Goal: Information Seeking & Learning: Learn about a topic

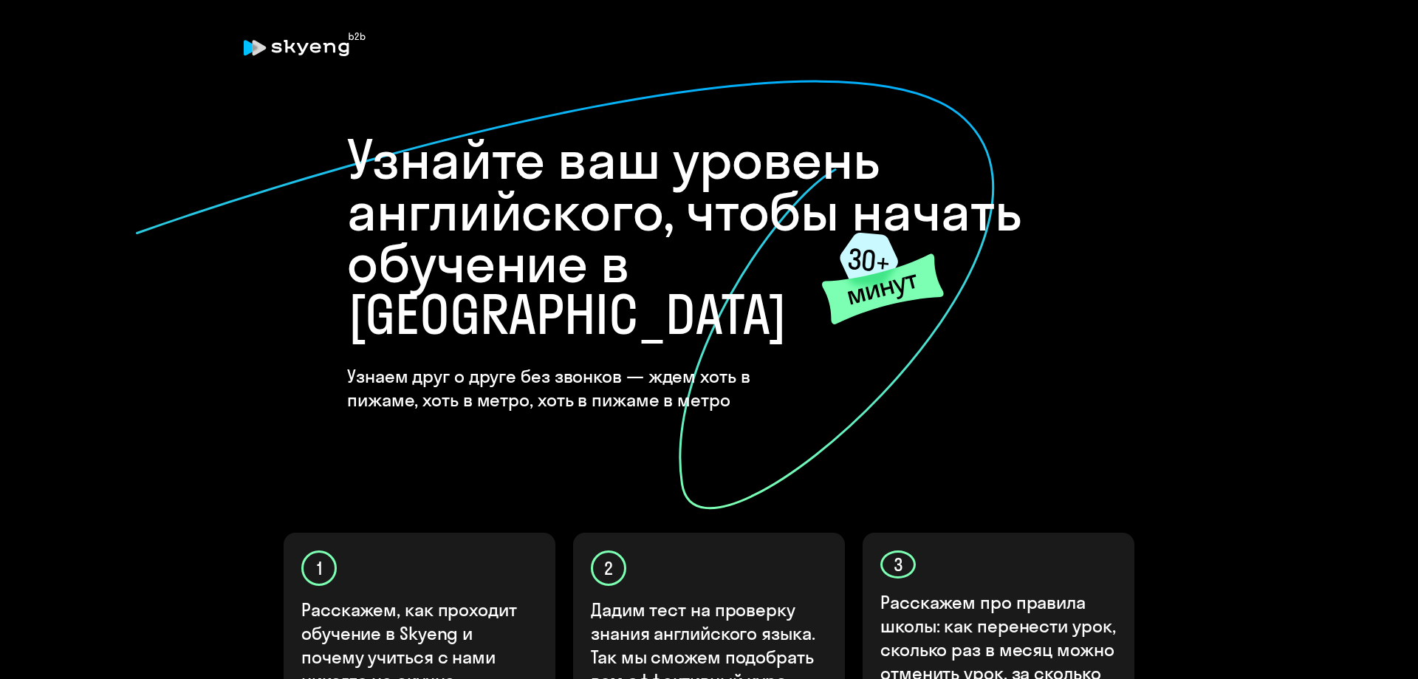
click at [949, 373] on icon at bounding box center [564, 294] width 861 height 431
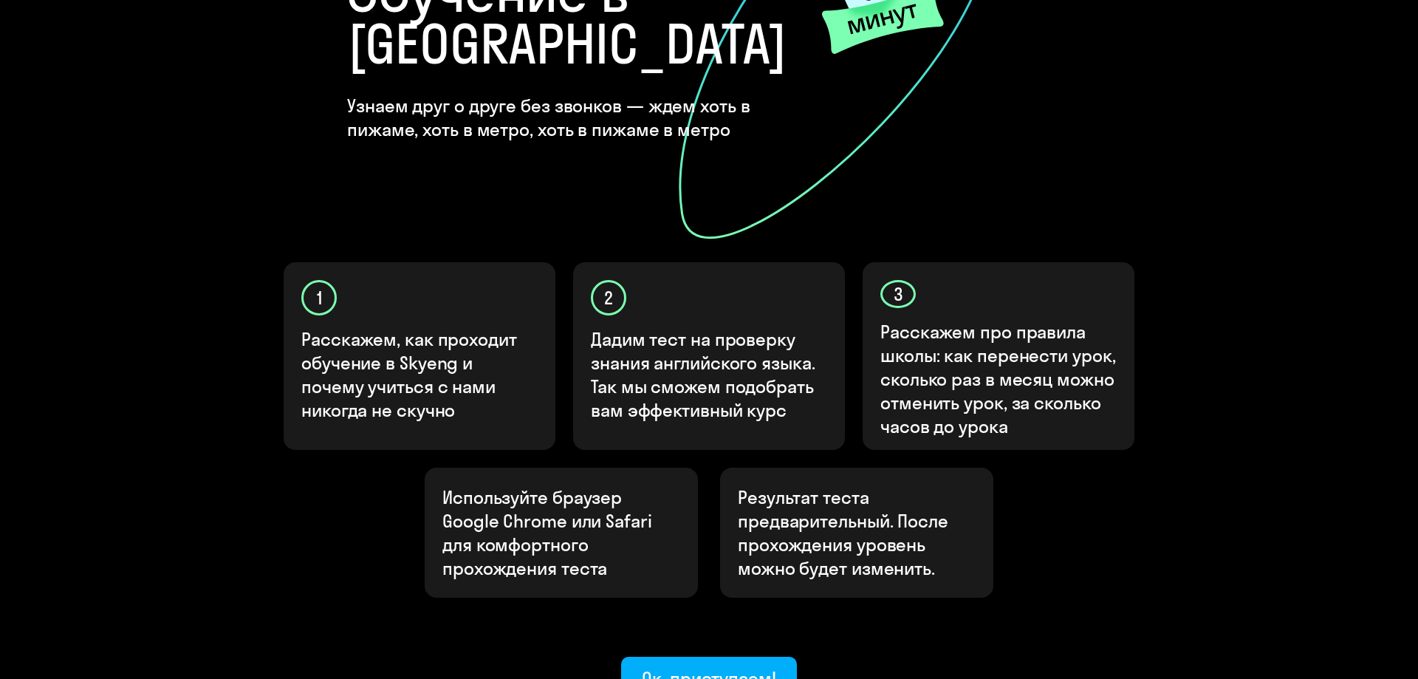
scroll to position [377, 0]
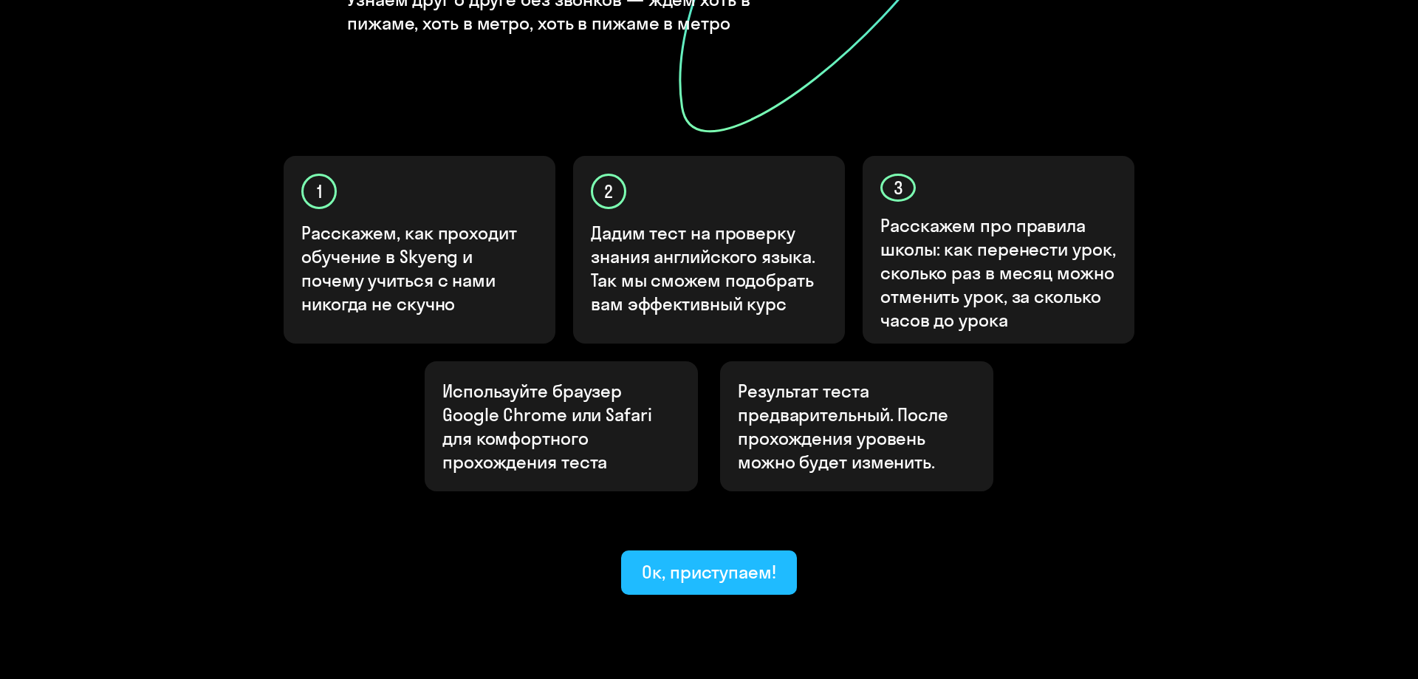
click at [736, 560] on div "Ок, приступаем!" at bounding box center [709, 572] width 134 height 24
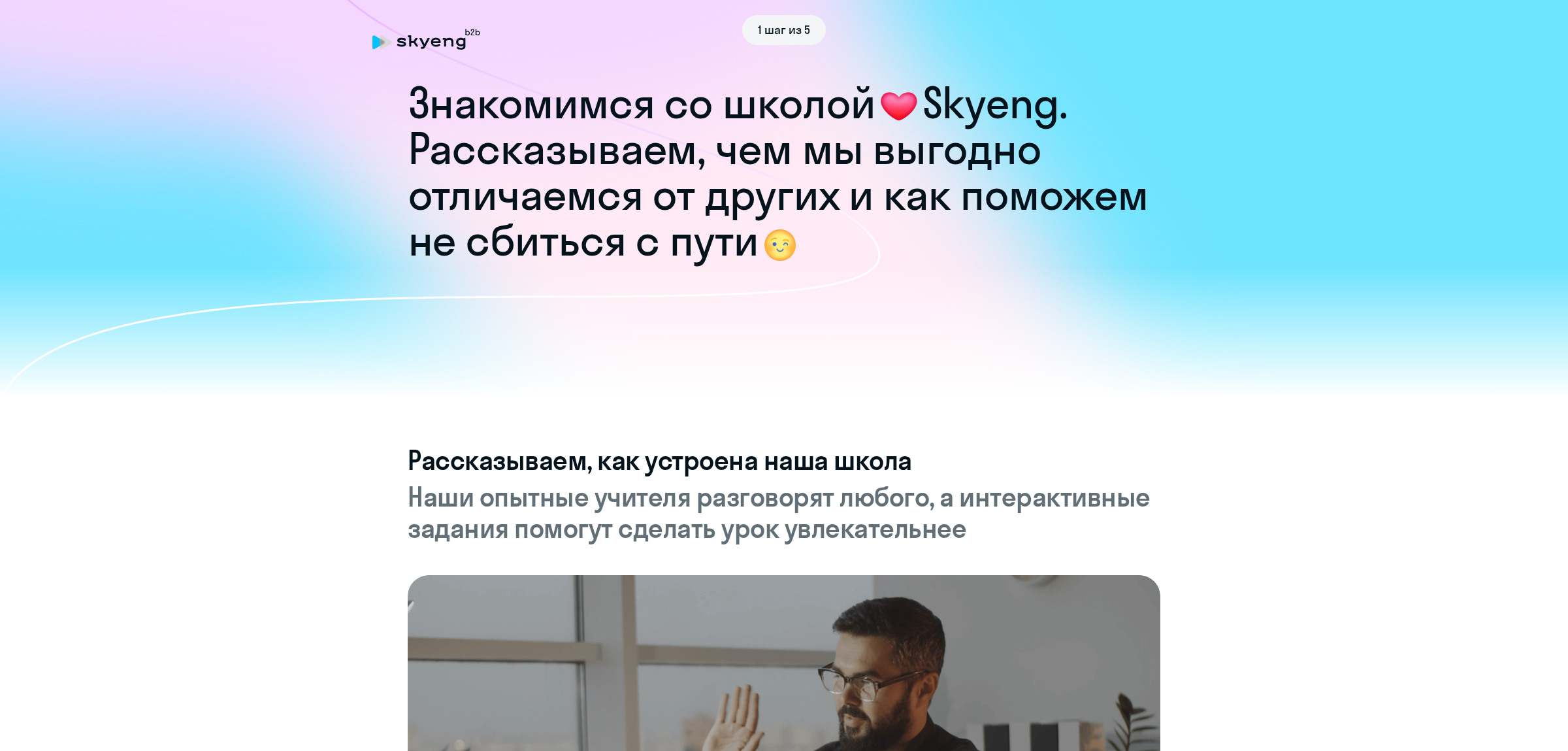
click at [968, 347] on div at bounding box center [784, 332] width 1568 height 131
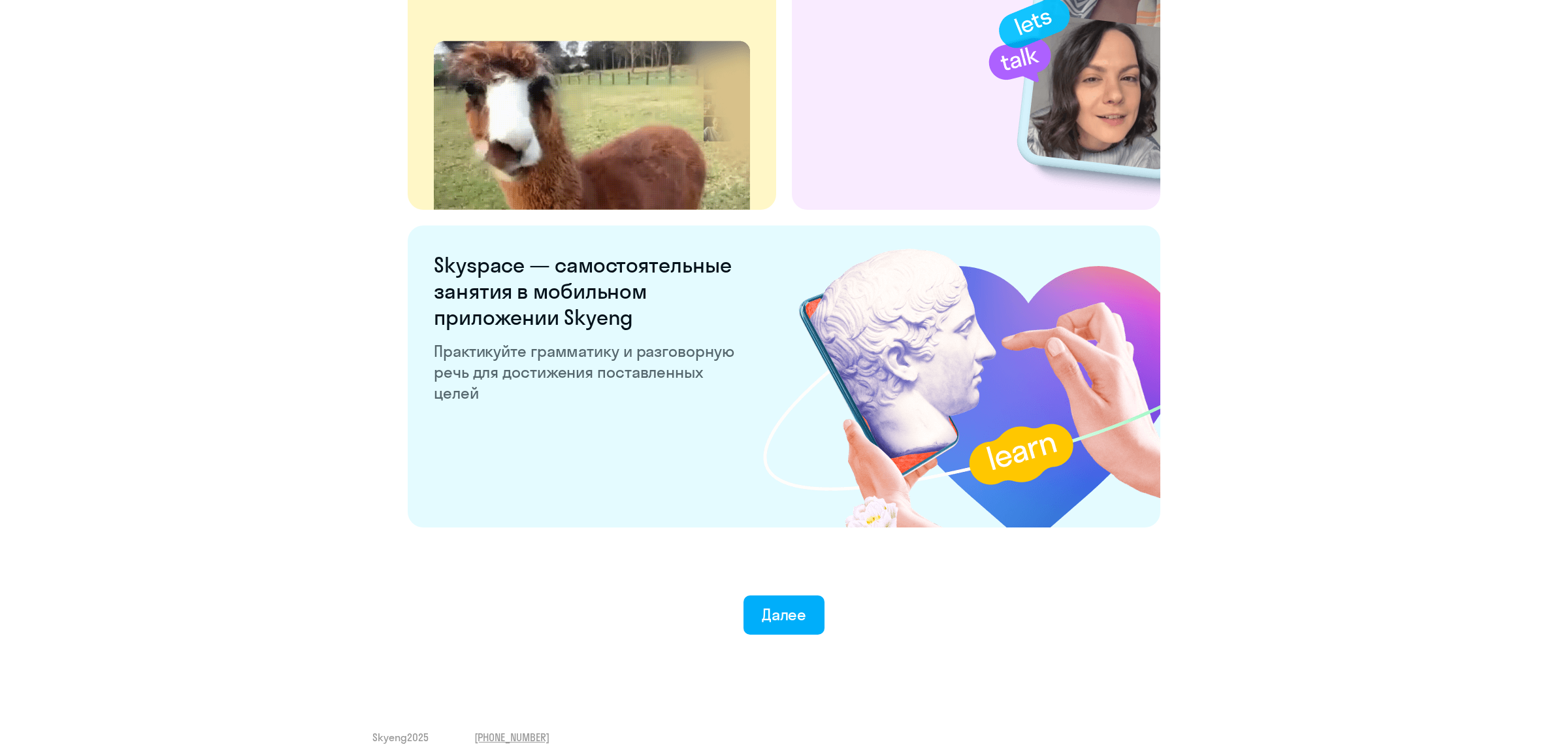
scroll to position [2278, 0]
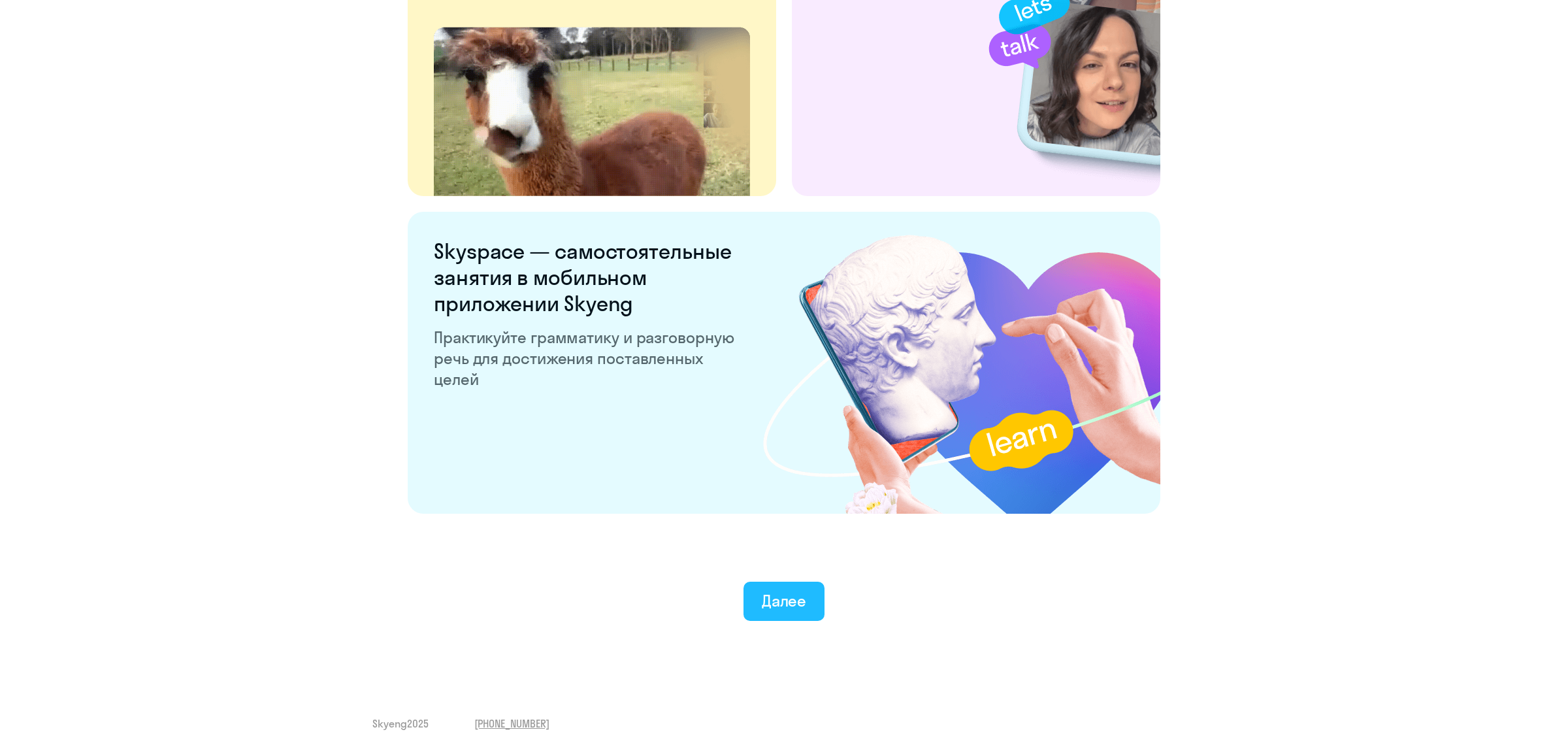
click at [793, 600] on button "Далее" at bounding box center [784, 601] width 81 height 39
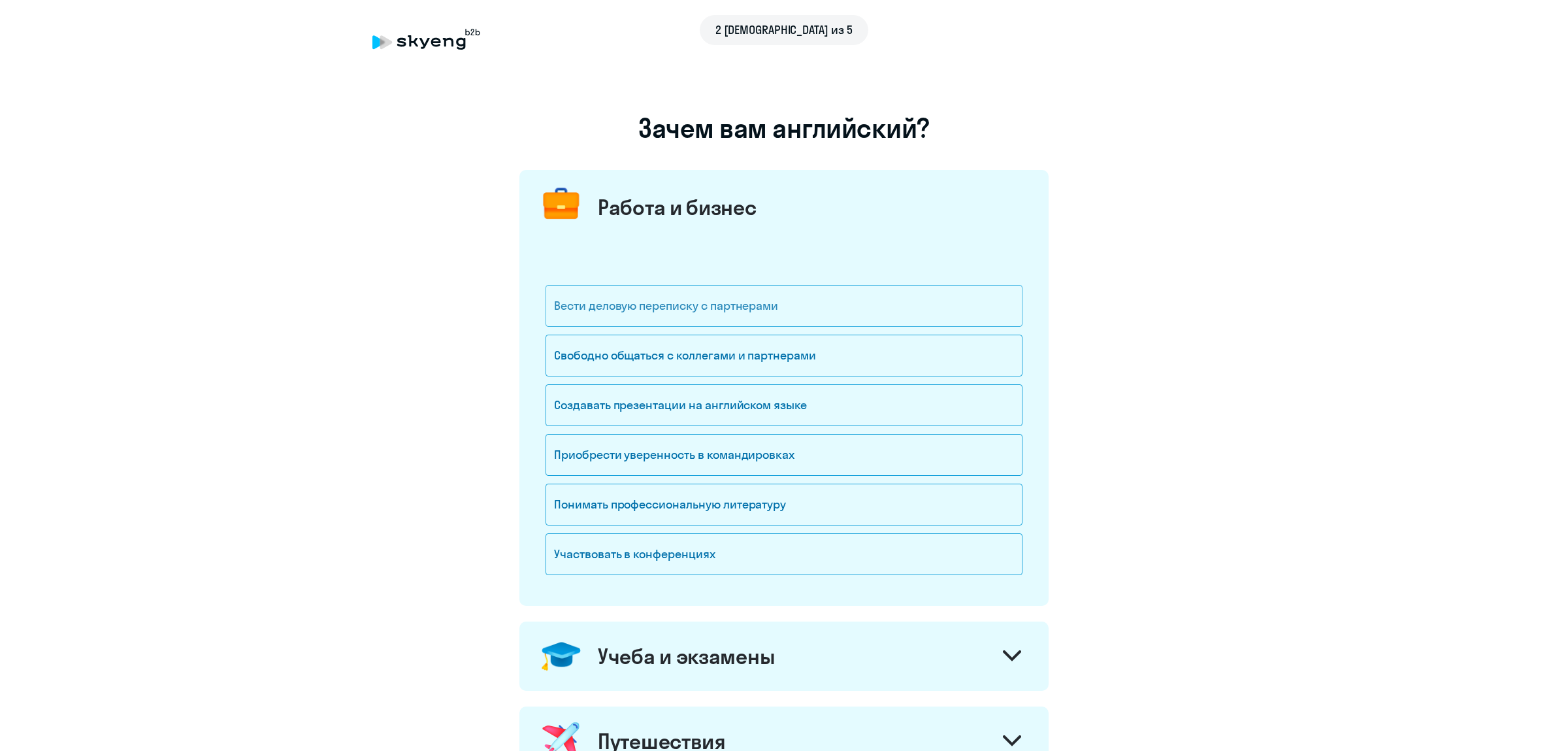
click at [761, 309] on div "Вести деловую переписку с партнерами" at bounding box center [784, 305] width 477 height 42
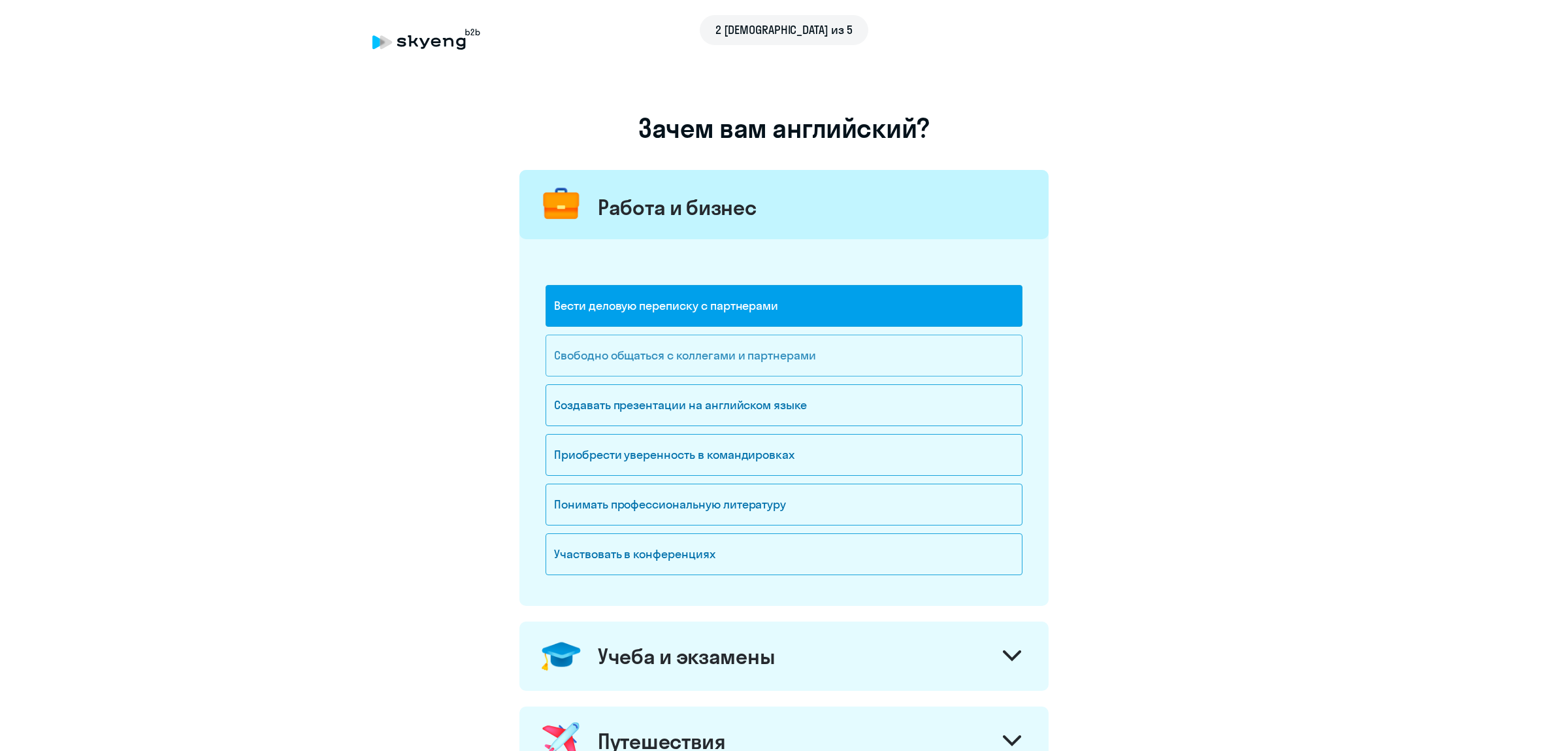
click at [810, 362] on div "Свободно общаться с коллегами и партнерами" at bounding box center [784, 355] width 477 height 42
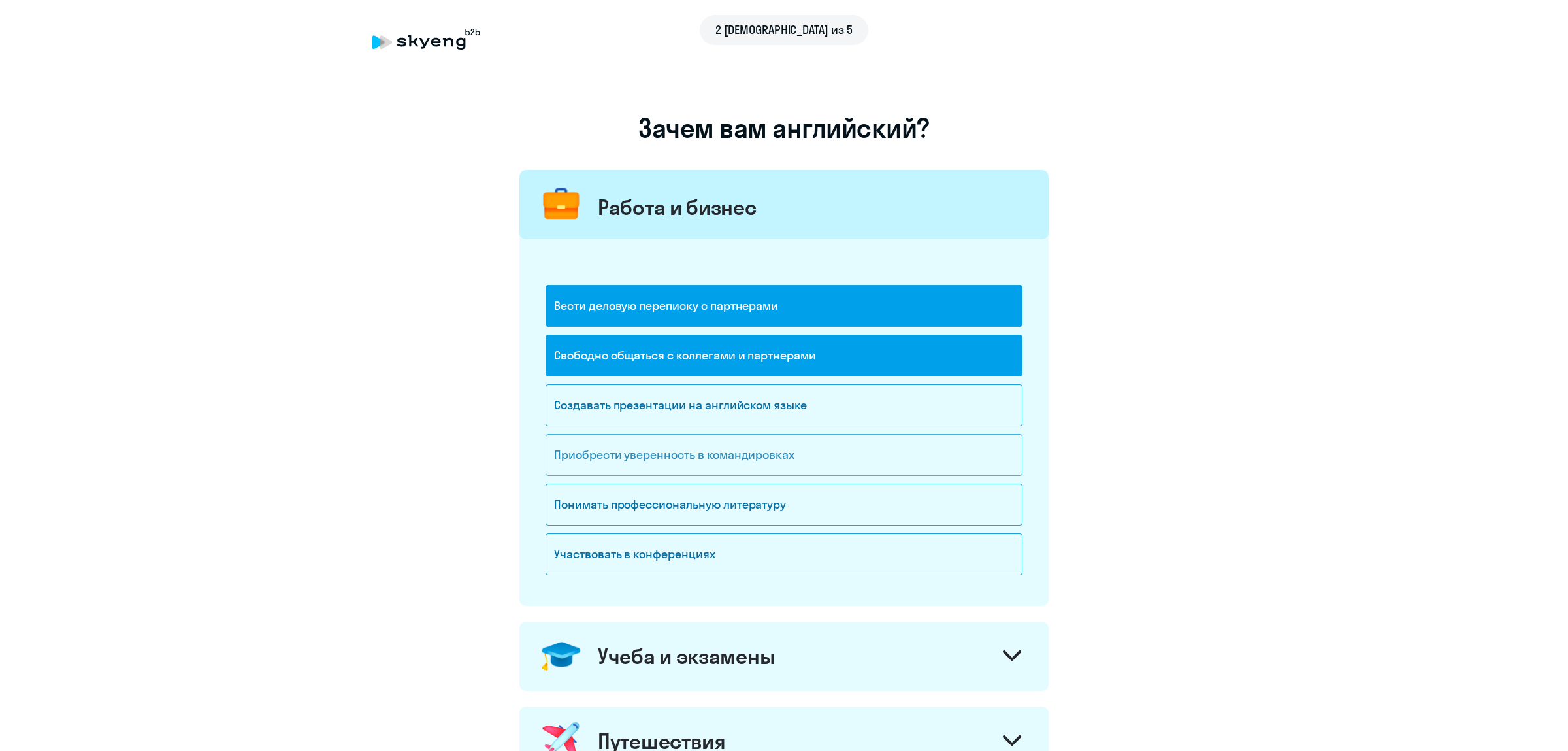
click at [776, 459] on div "Приобрести уверенность в командировках" at bounding box center [784, 454] width 477 height 42
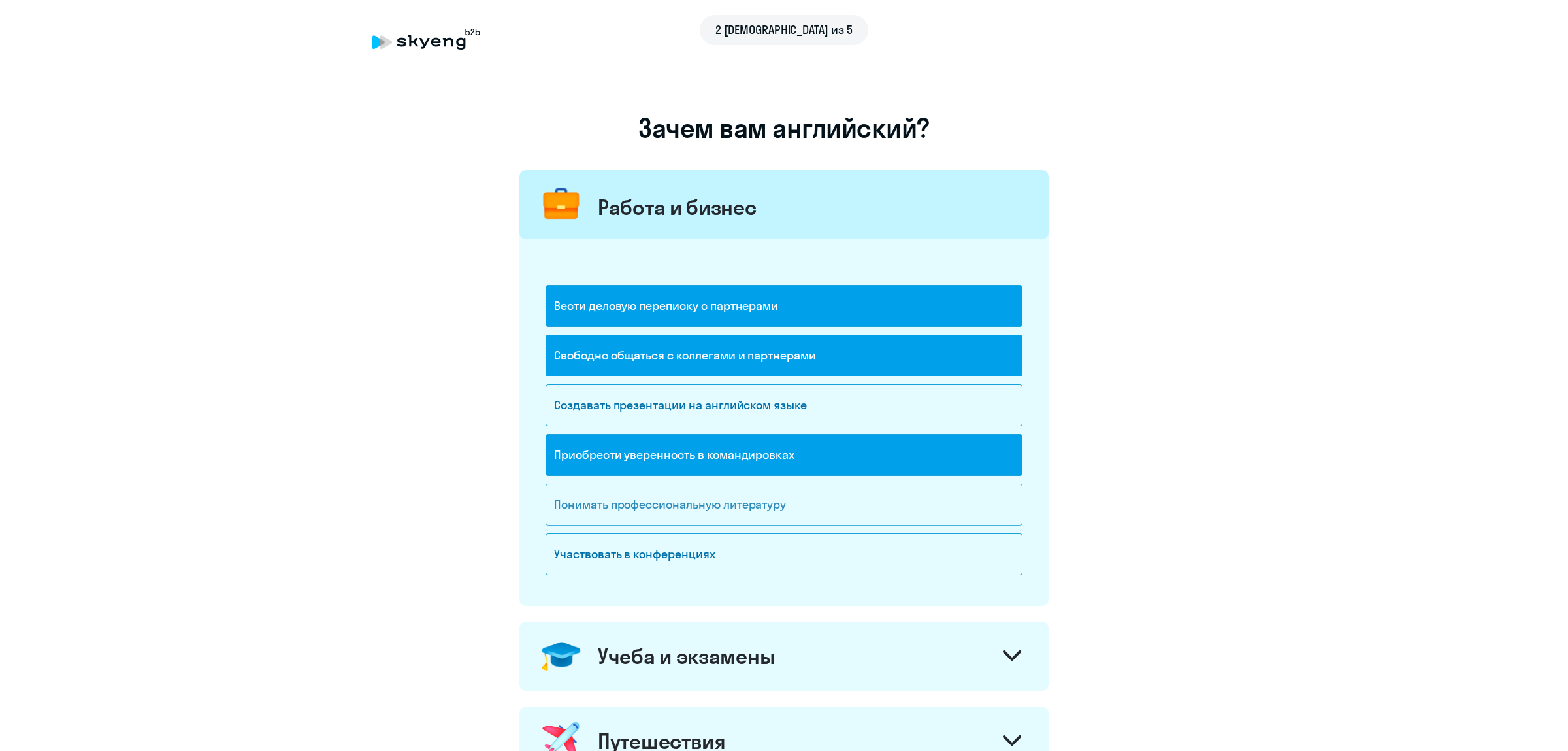
click at [791, 511] on div "Понимать профессиональную литературу" at bounding box center [784, 504] width 477 height 42
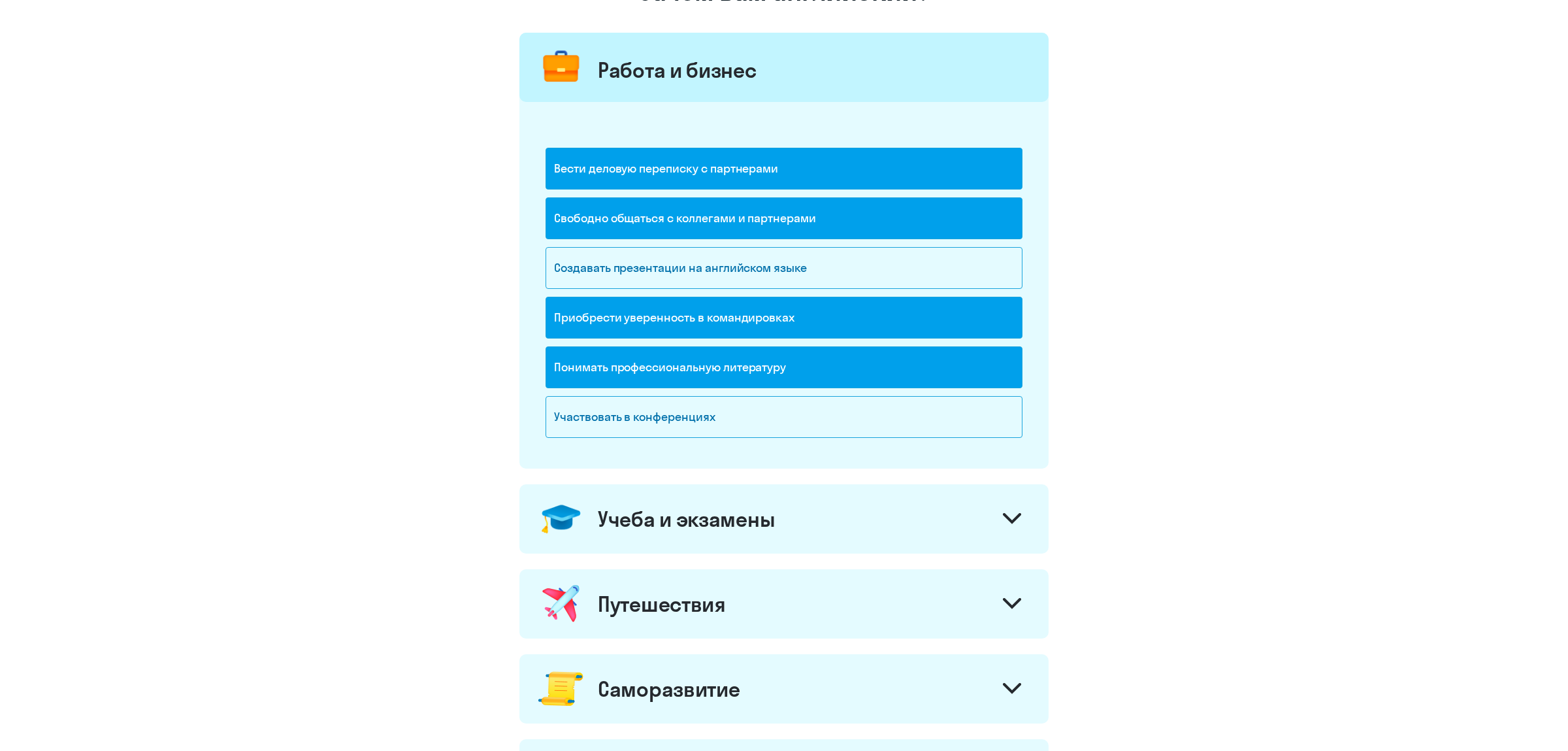
scroll to position [206, 0]
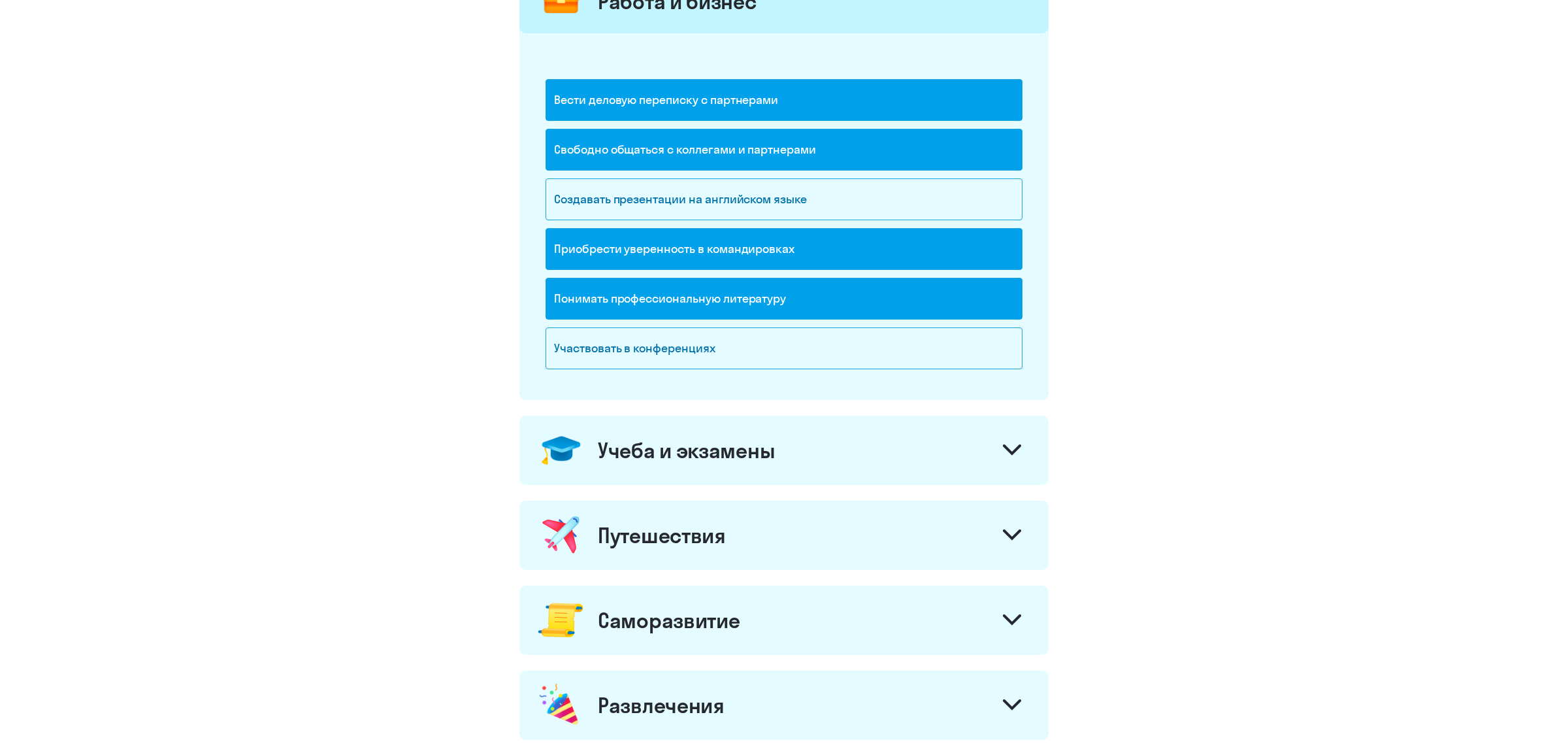
click at [996, 454] on div at bounding box center [1011, 451] width 31 height 31
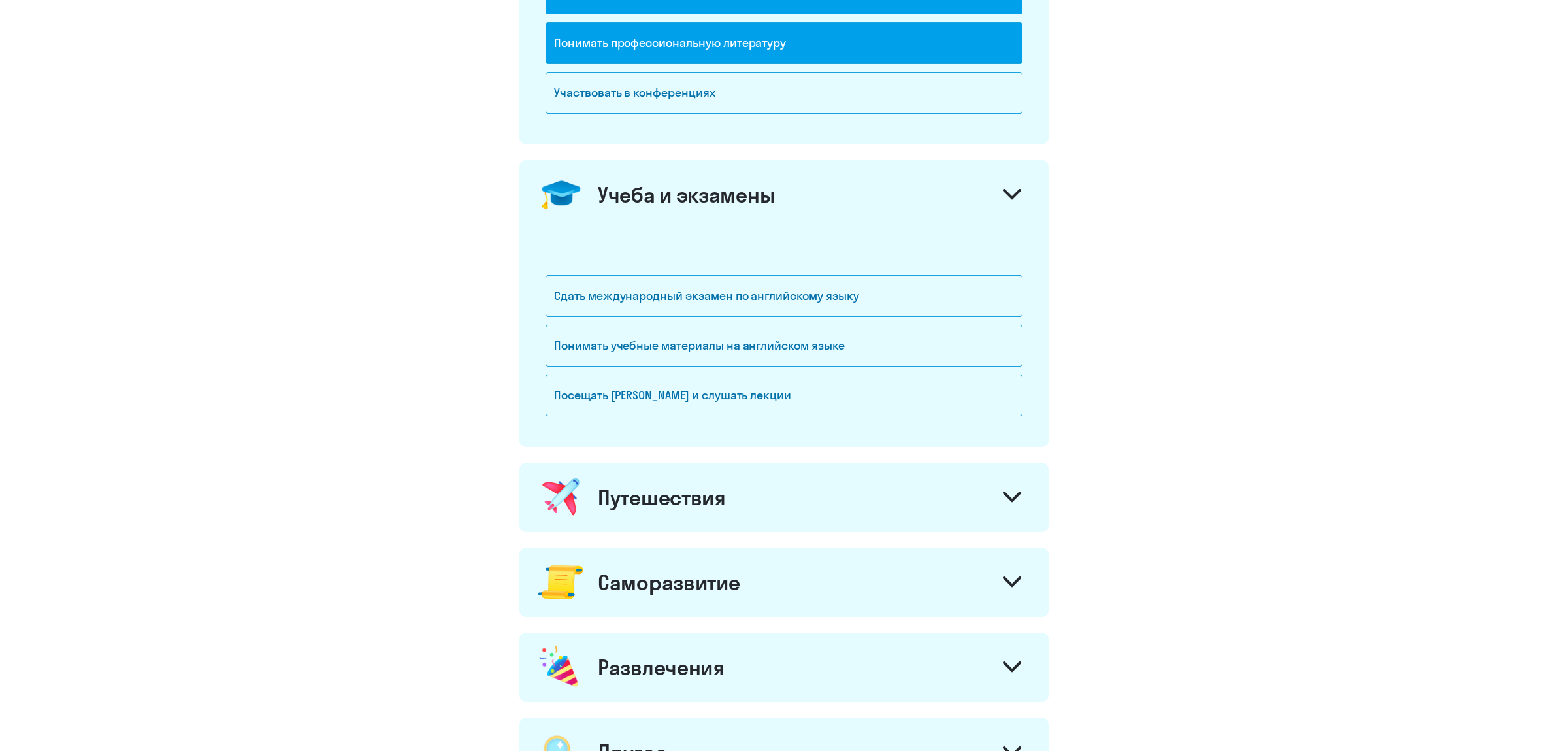
scroll to position [480, 0]
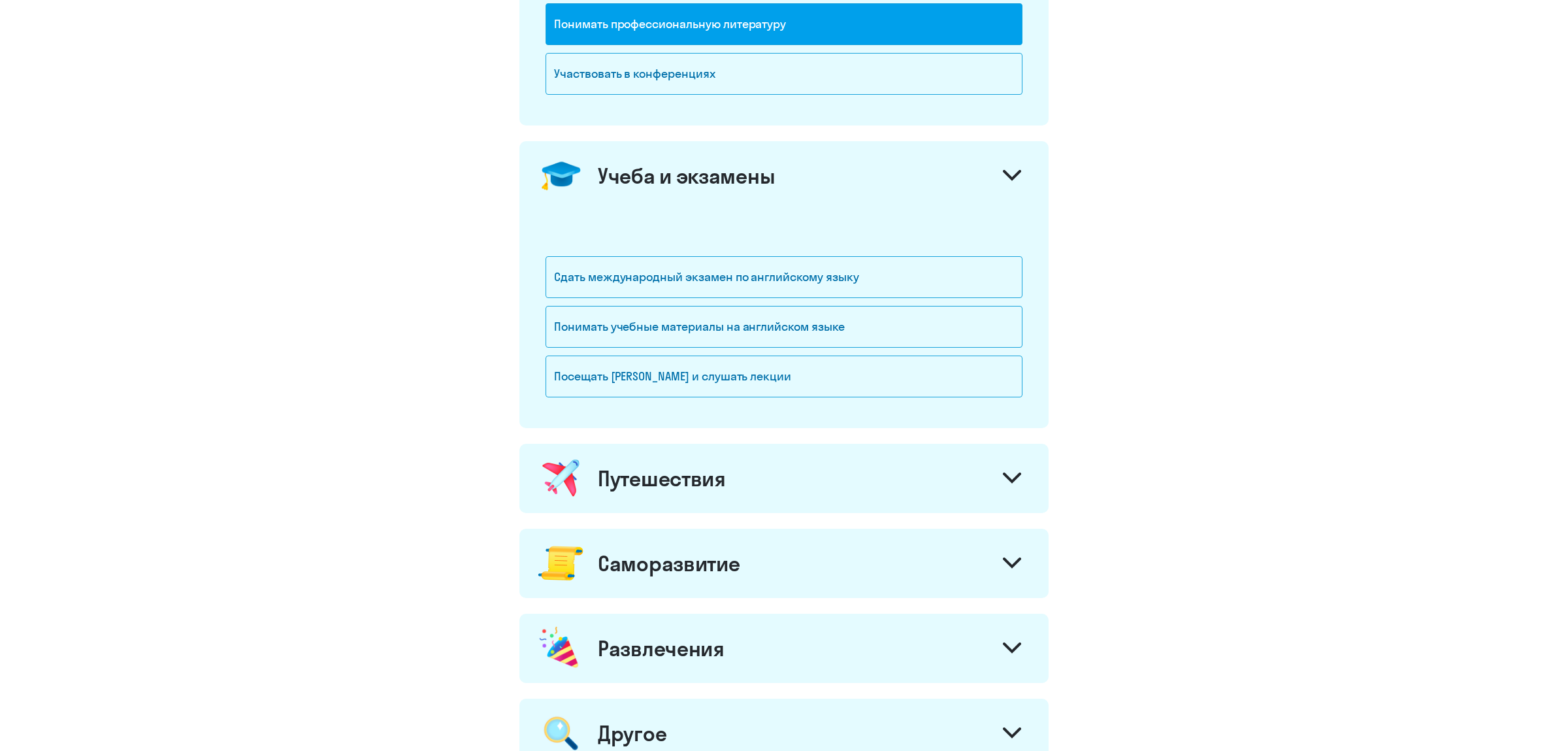
click at [1004, 479] on icon at bounding box center [1012, 478] width 19 height 11
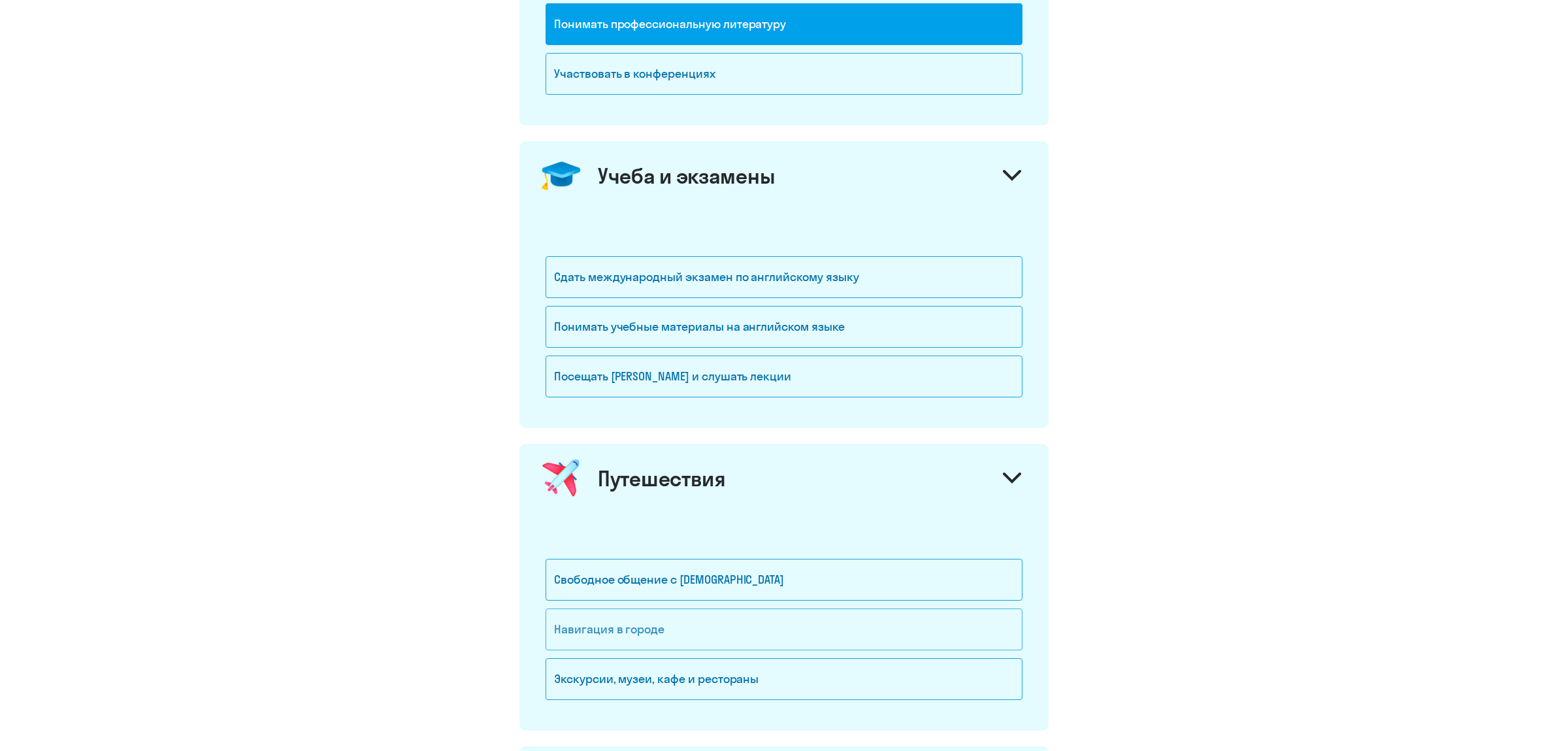
click at [657, 600] on div "Навигация в городе" at bounding box center [784, 629] width 477 height 42
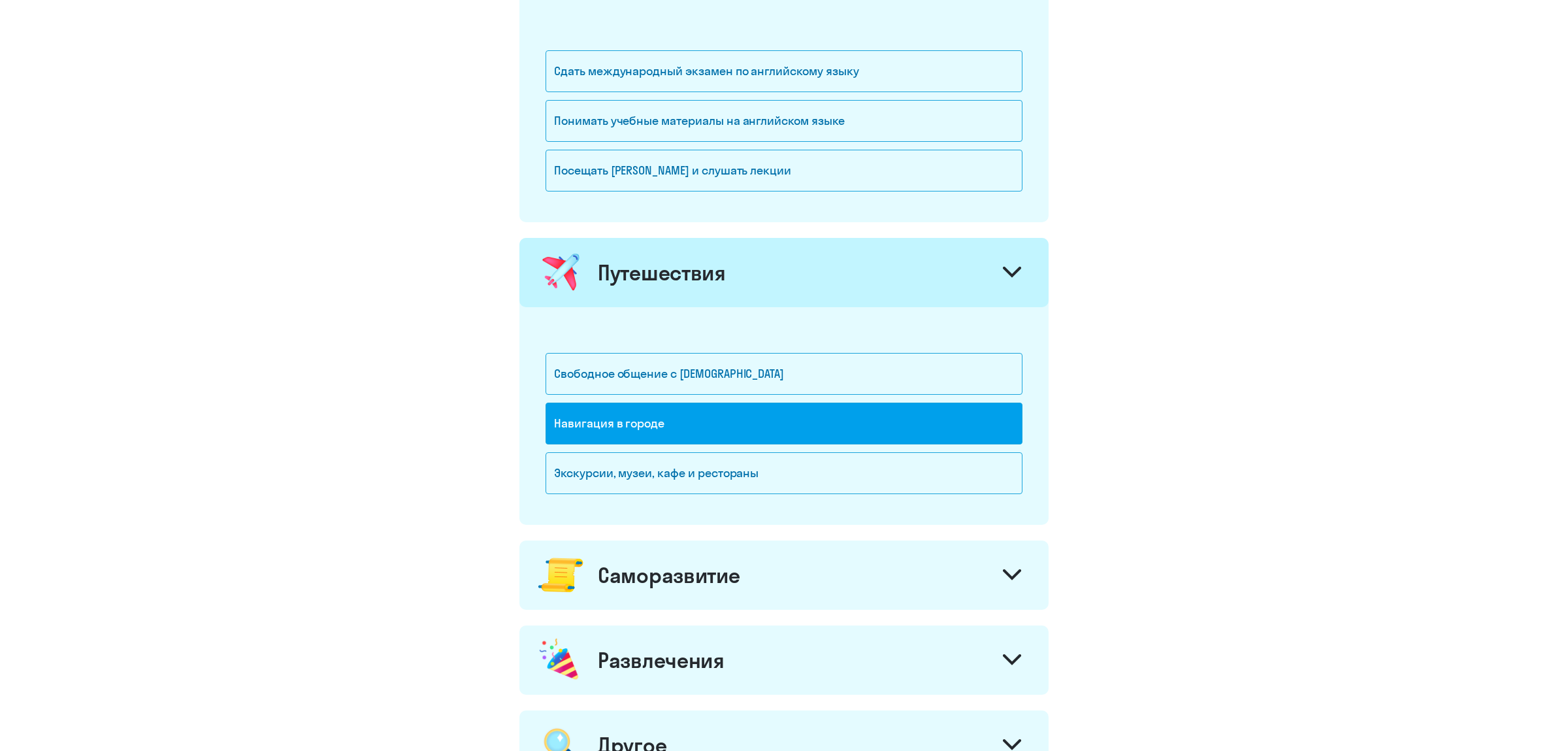
scroll to position [824, 0]
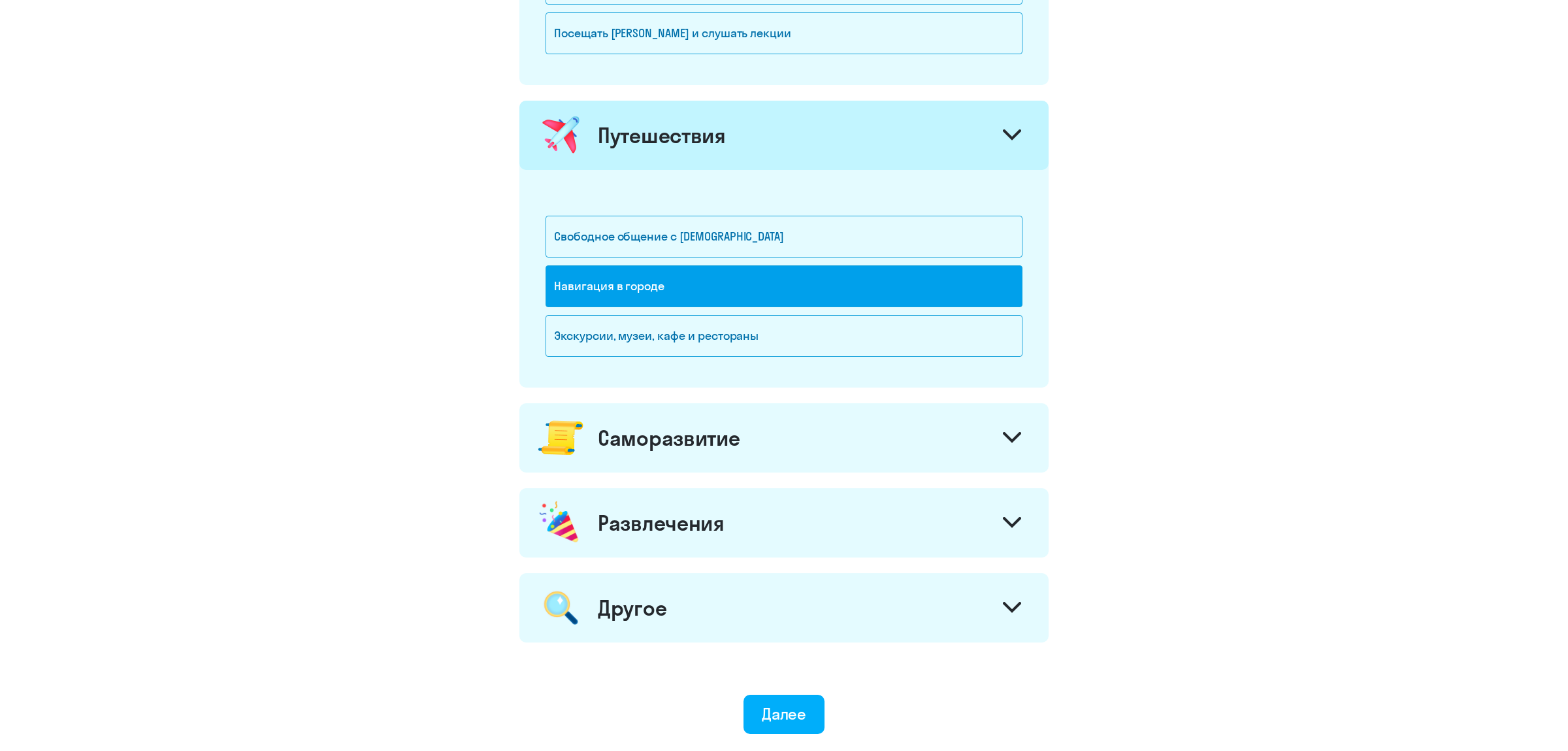
click at [1019, 443] on icon at bounding box center [1012, 437] width 19 height 11
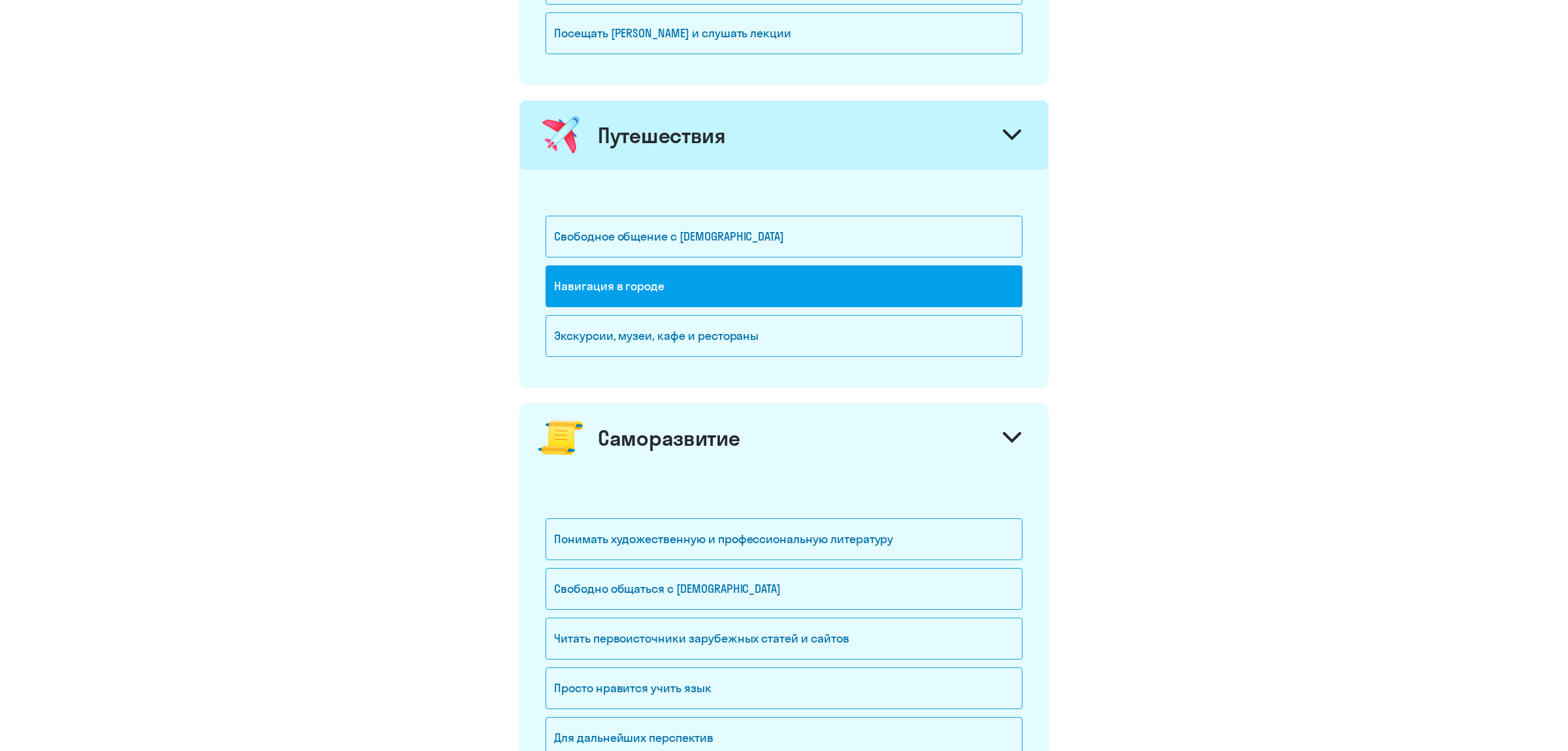
scroll to position [892, 0]
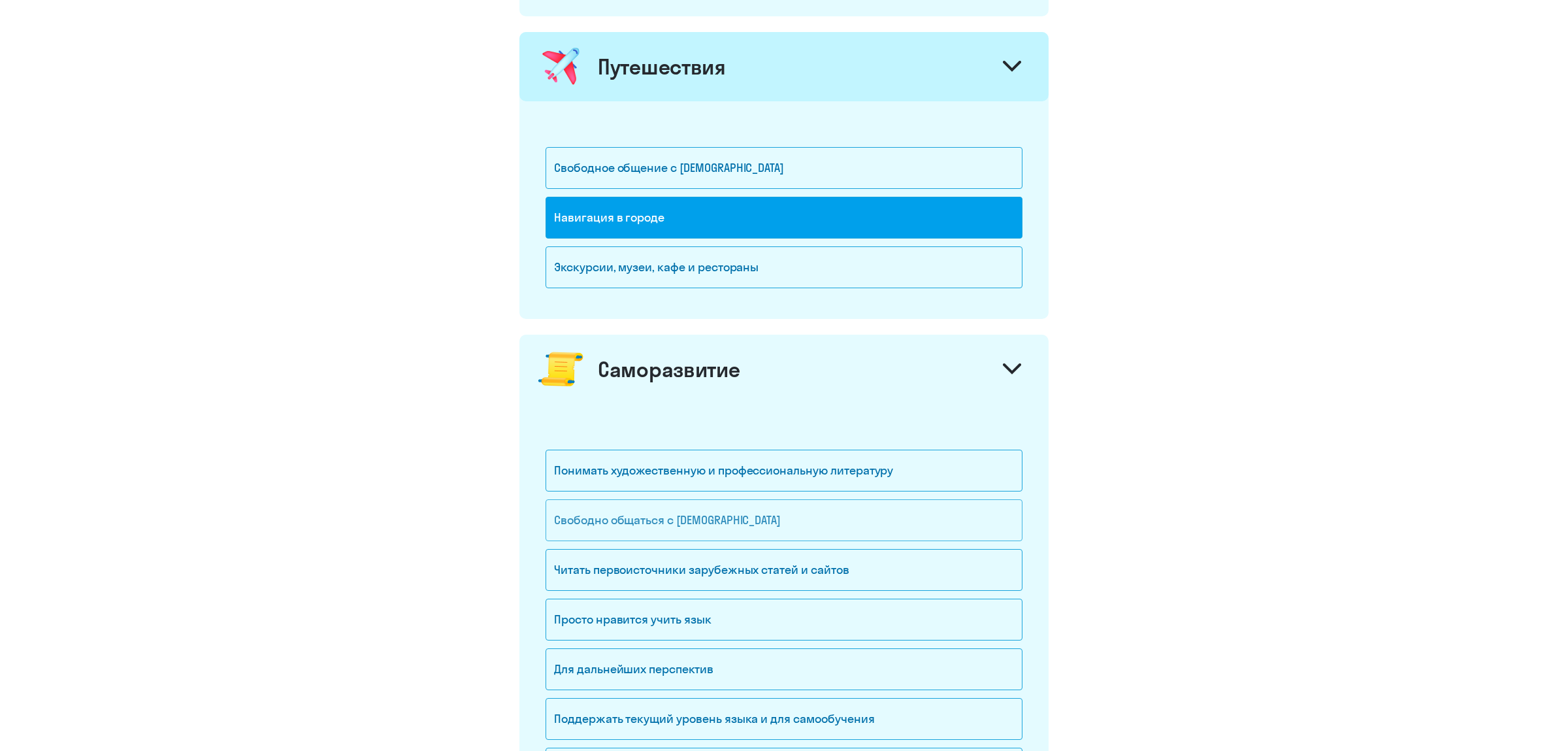
click at [722, 529] on div "Свободно общаться с [DEMOGRAPHIC_DATA]" at bounding box center [784, 519] width 477 height 42
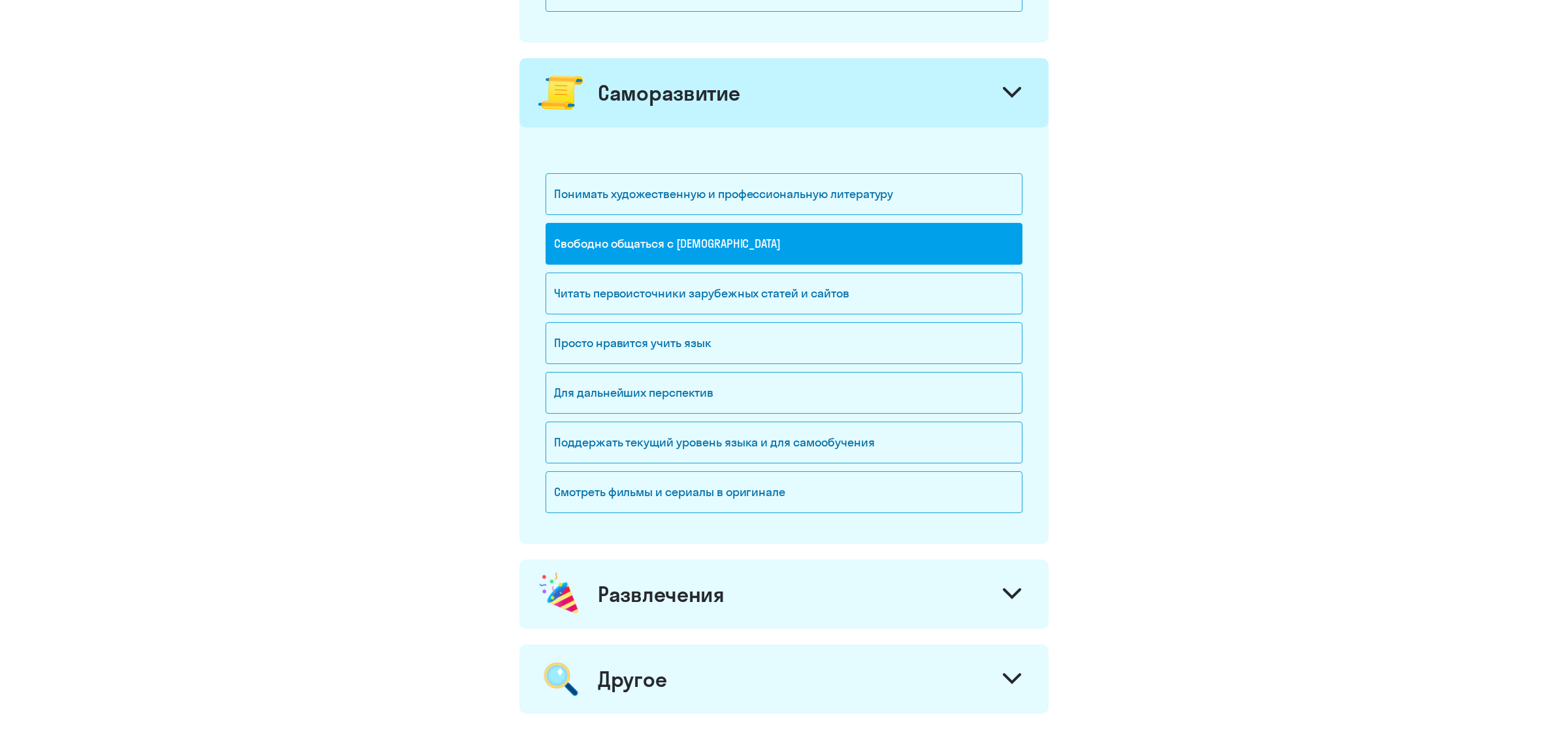
scroll to position [1304, 0]
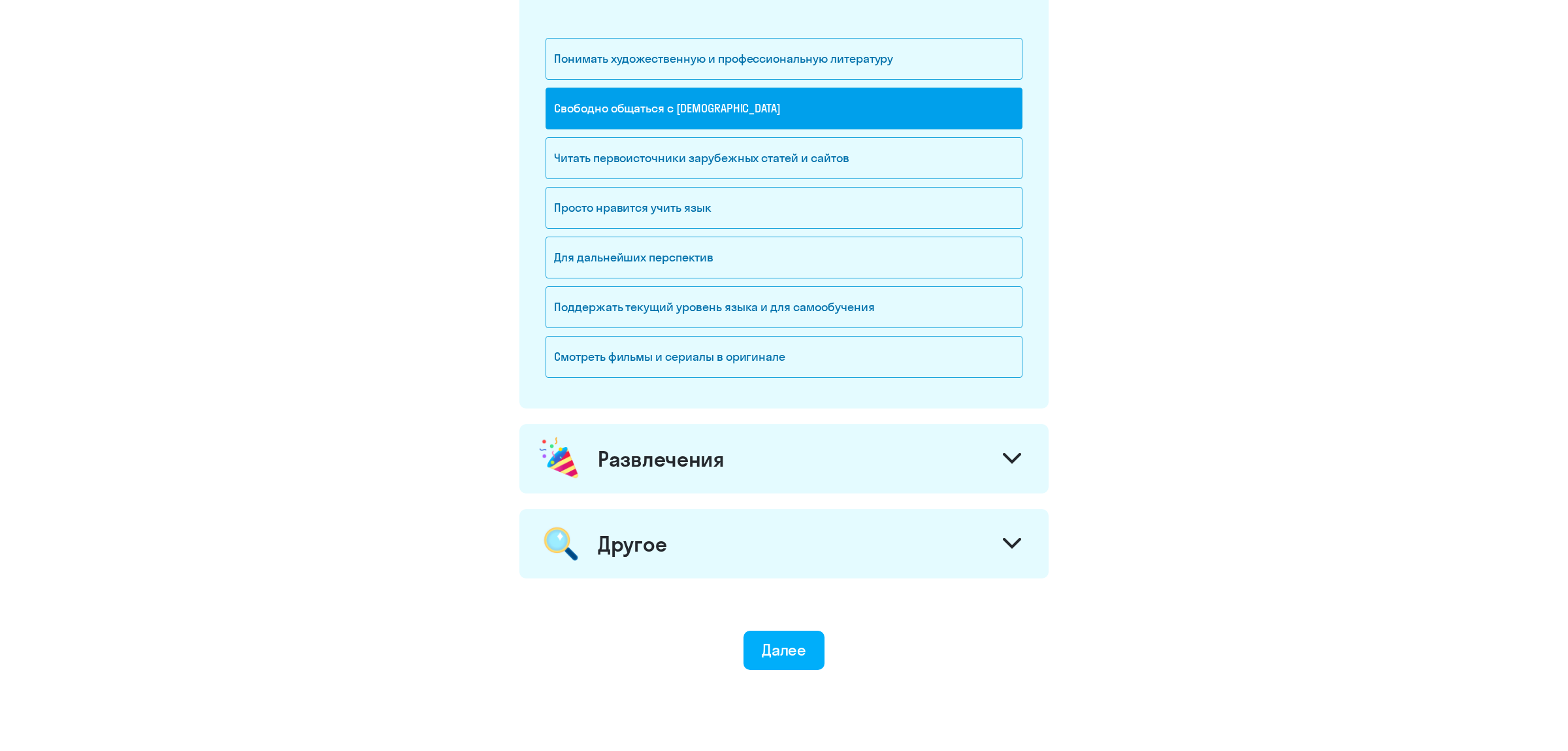
click at [767, 471] on div "Развлечения" at bounding box center [784, 458] width 529 height 69
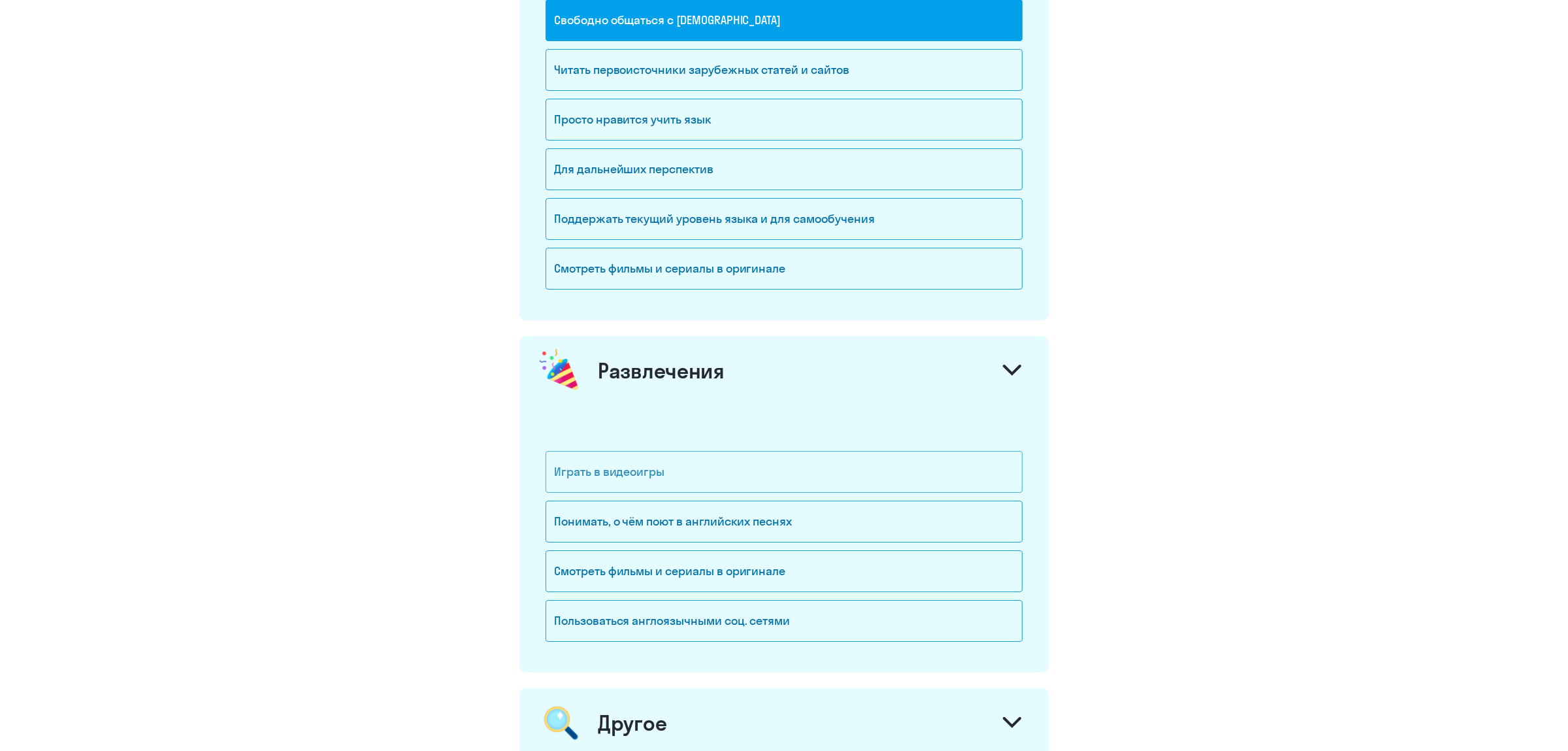
scroll to position [1441, 0]
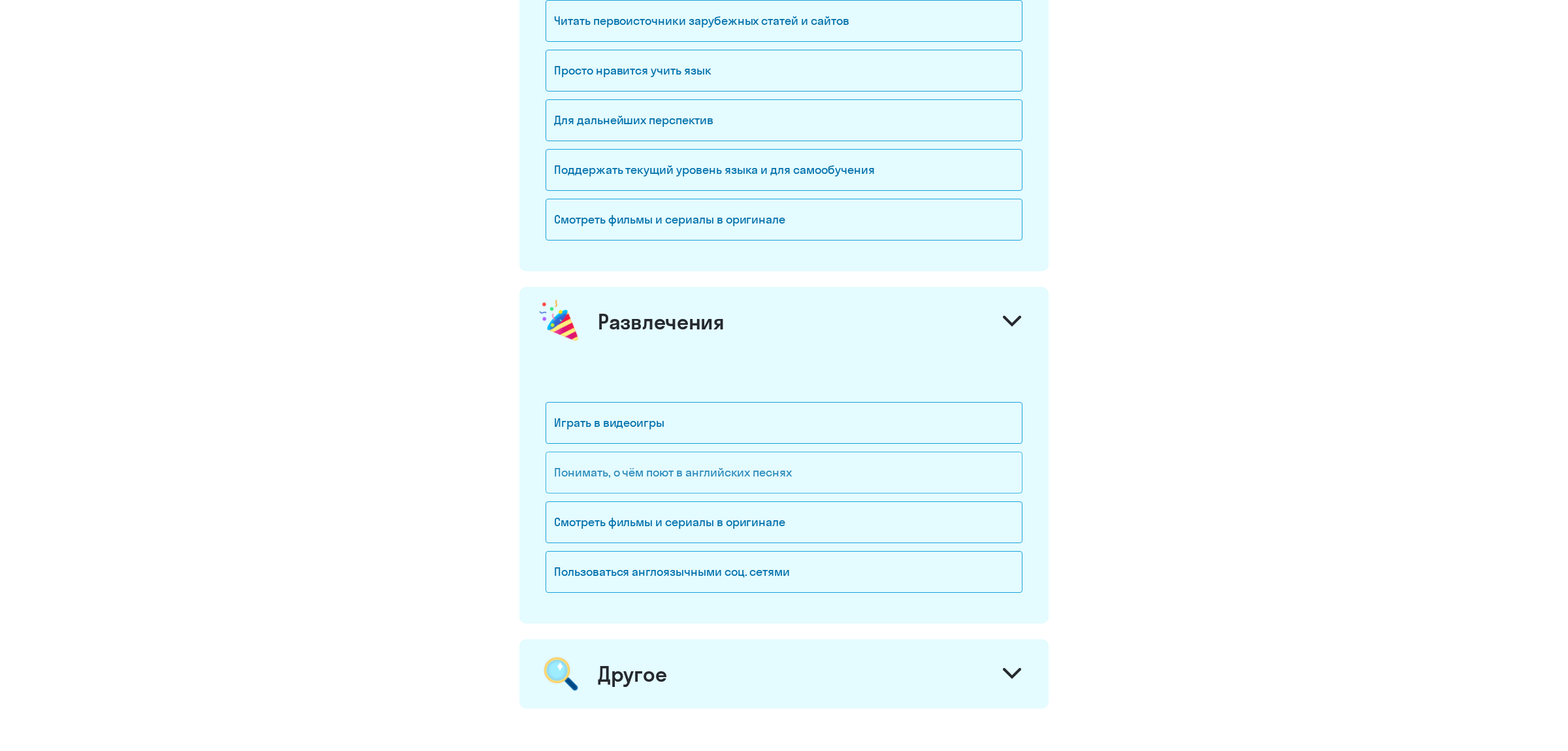
click at [715, 473] on div "Понимать, о чём поют в английских песнях" at bounding box center [784, 471] width 477 height 42
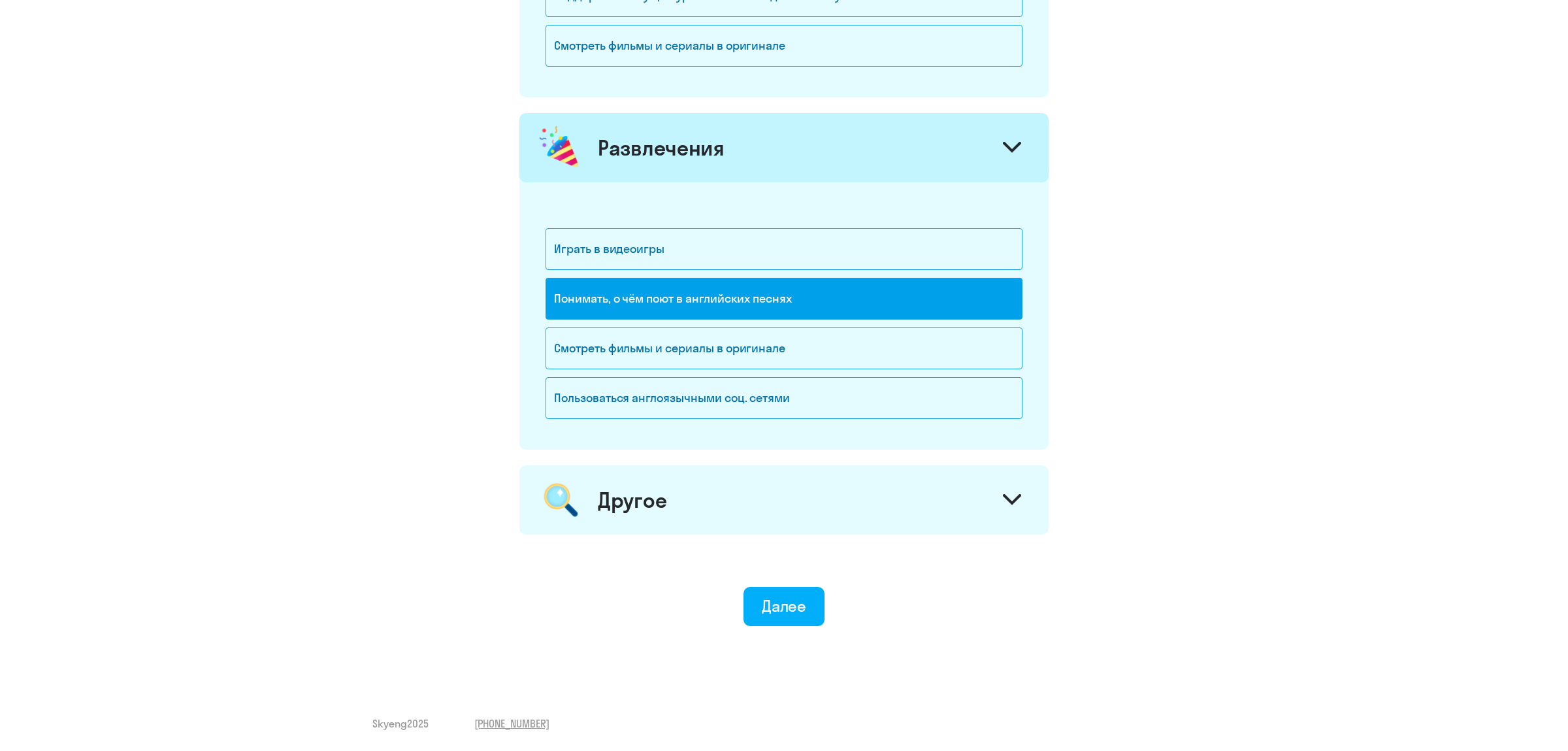
scroll to position [1621, 0]
click at [662, 509] on div "Другое" at bounding box center [632, 500] width 69 height 27
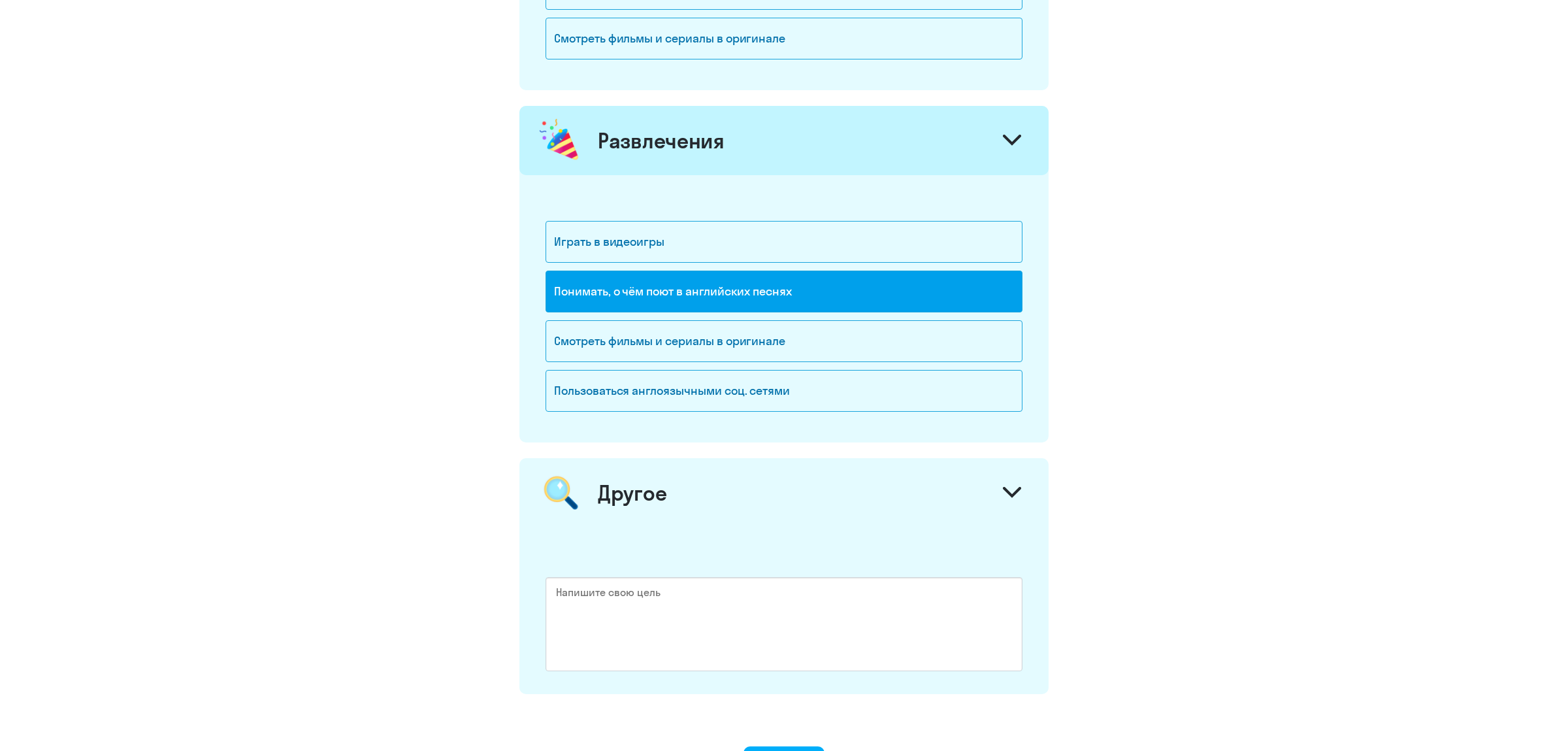
click at [963, 490] on div "Другое" at bounding box center [784, 493] width 529 height 69
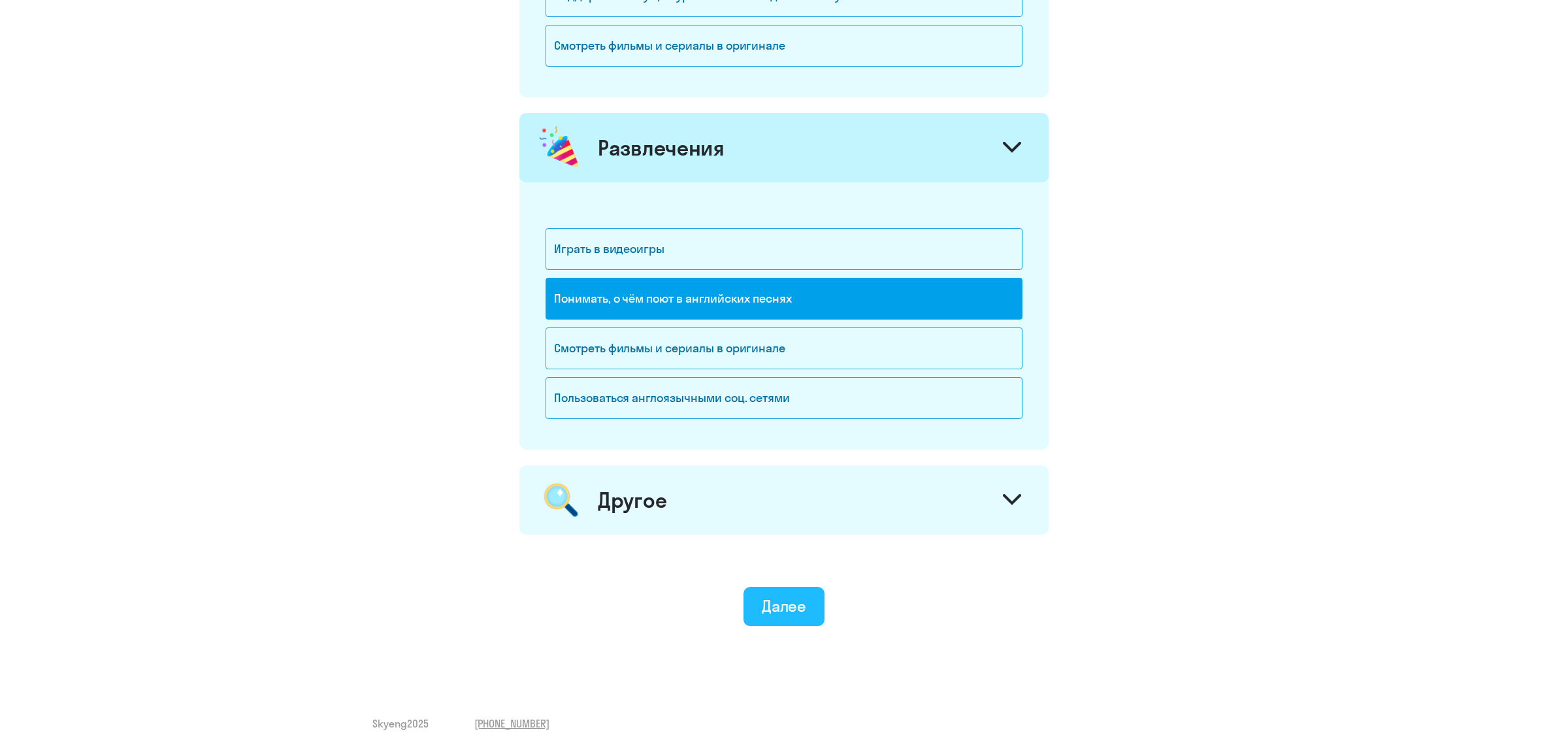
click at [806, 600] on div "Далее" at bounding box center [784, 606] width 45 height 21
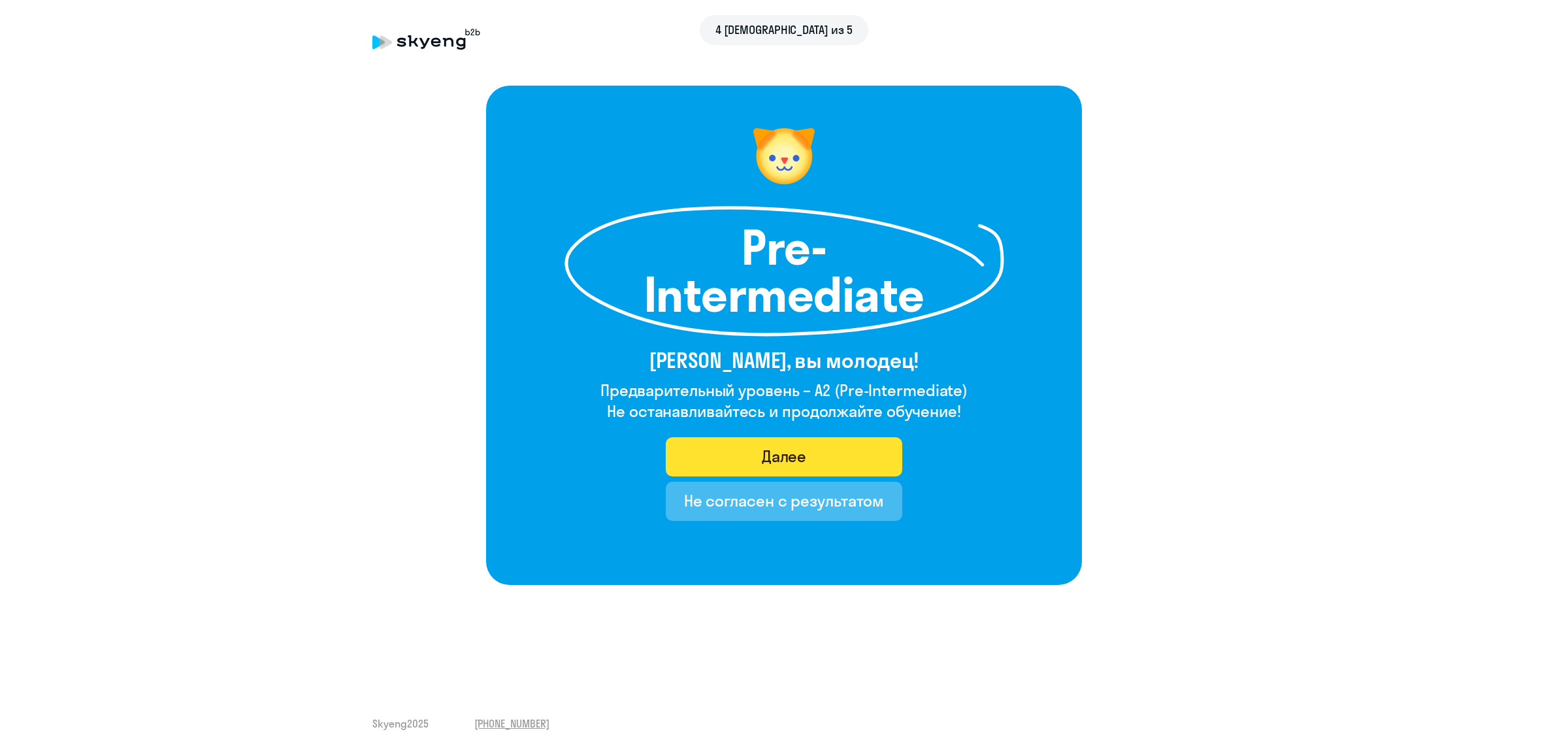
click at [813, 456] on button "Далее" at bounding box center [784, 456] width 237 height 39
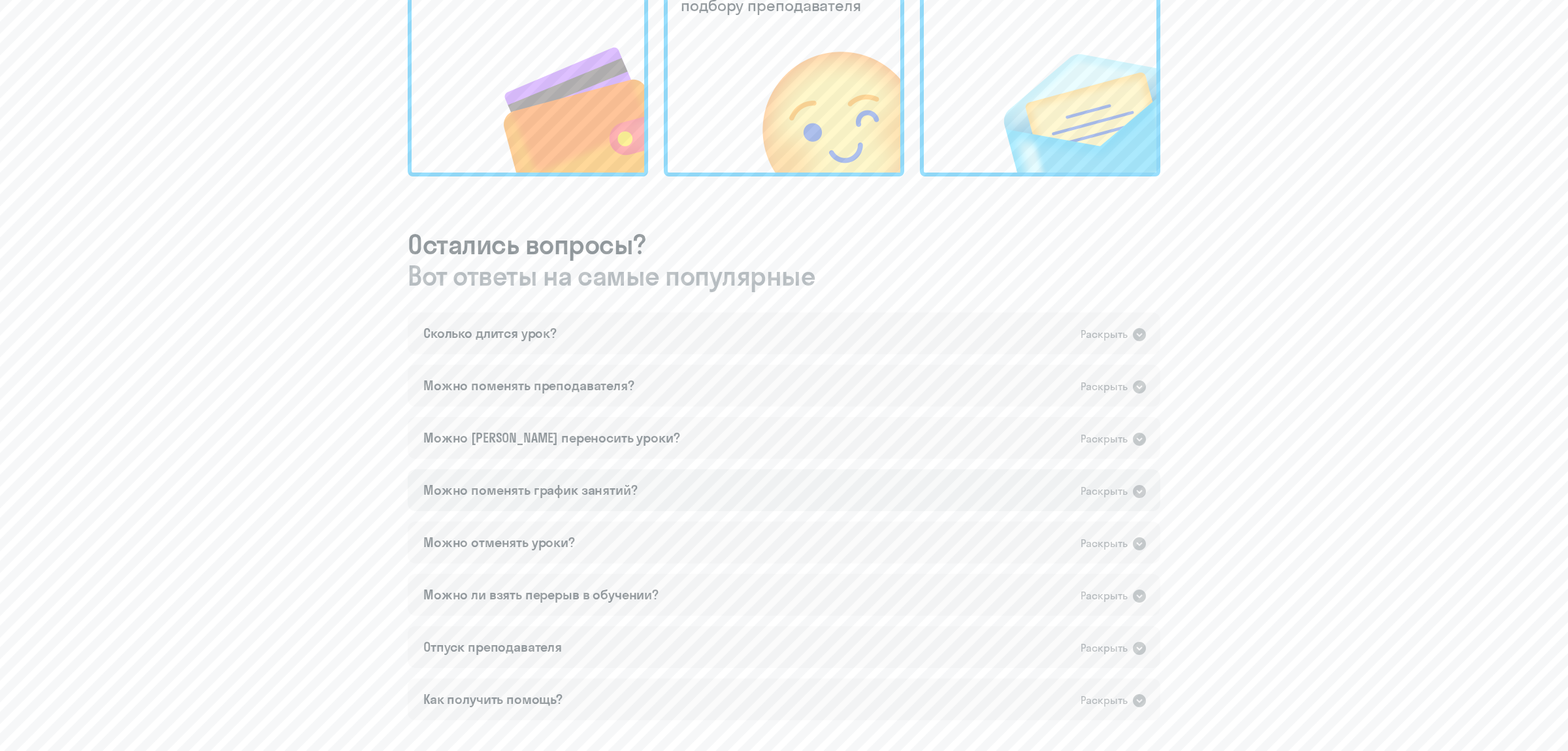
scroll to position [548, 0]
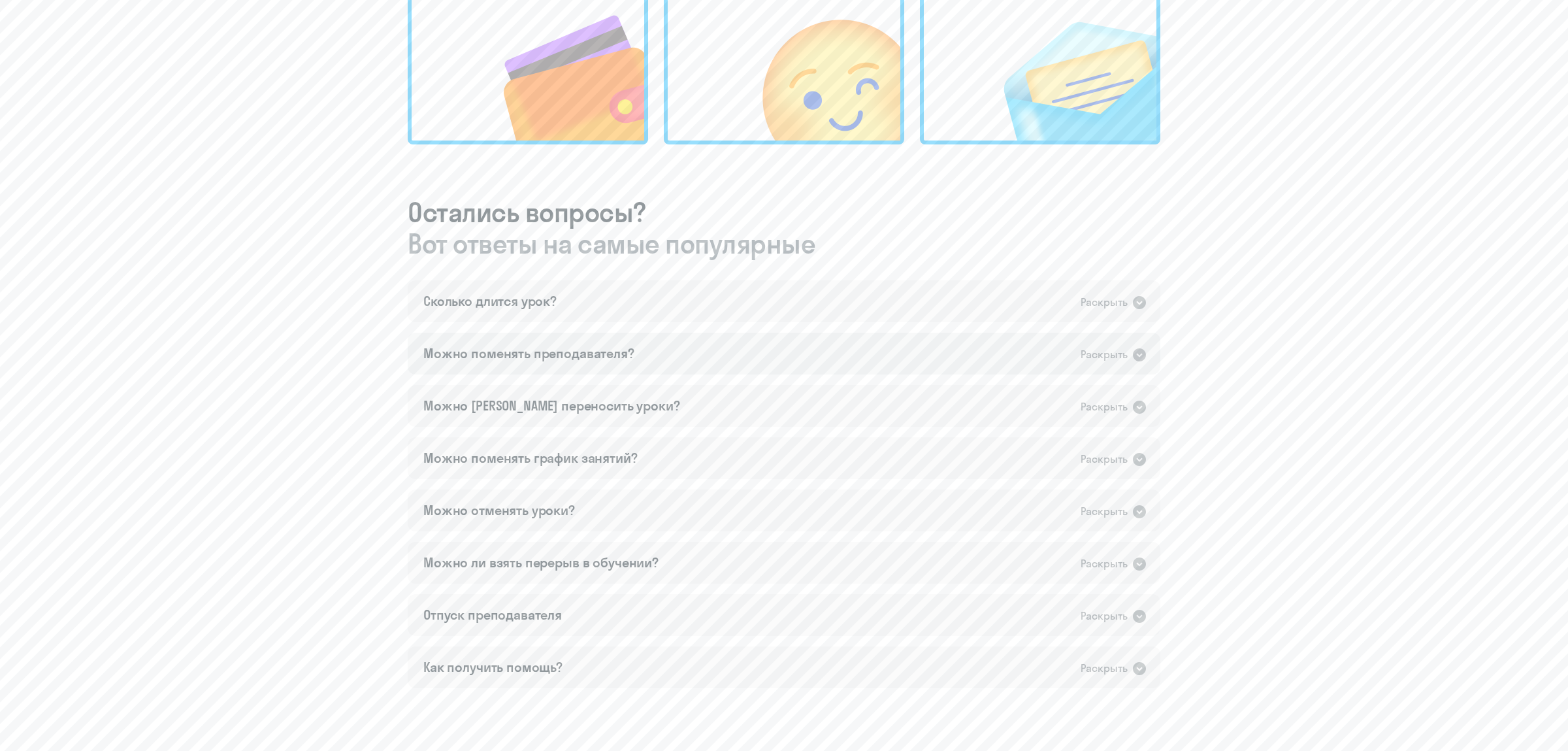
click at [1106, 350] on div "Раскрыть" at bounding box center [1104, 355] width 47 height 16
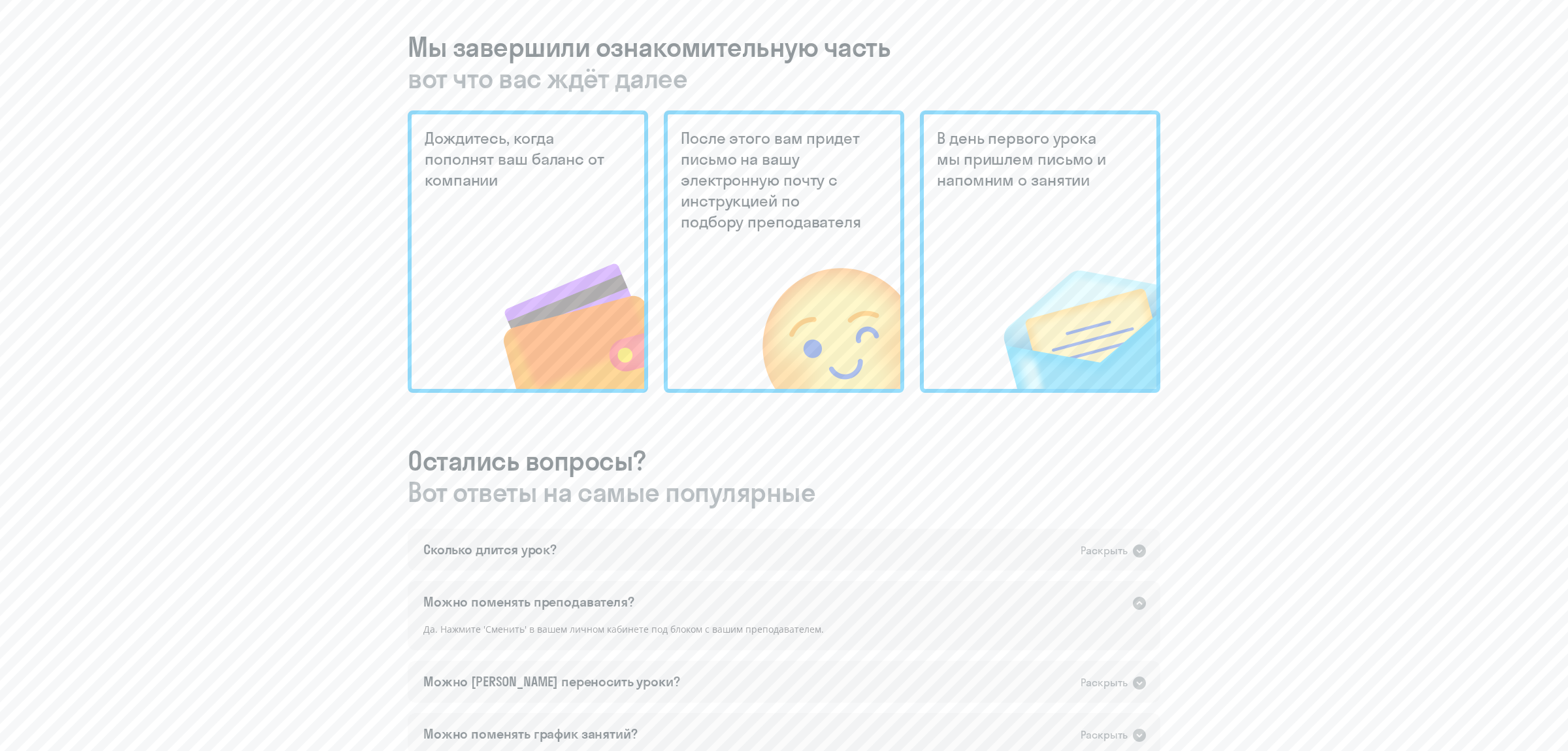
scroll to position [0, 0]
